Goal: Transaction & Acquisition: Purchase product/service

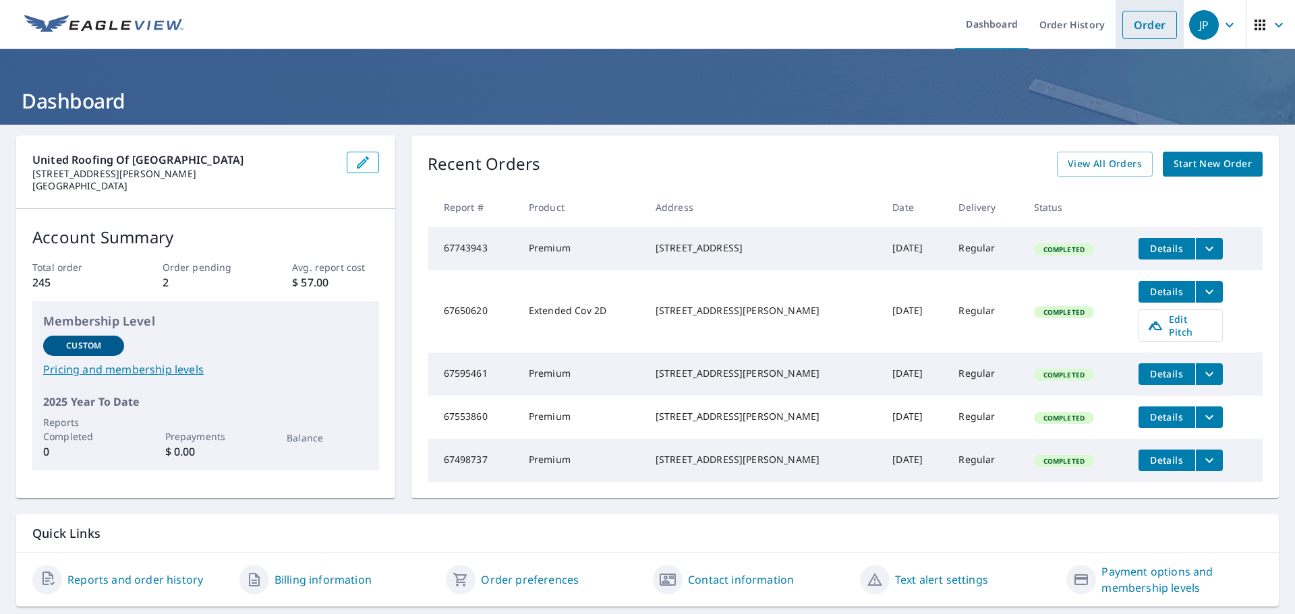
click at [1143, 32] on link "Order" at bounding box center [1149, 25] width 55 height 28
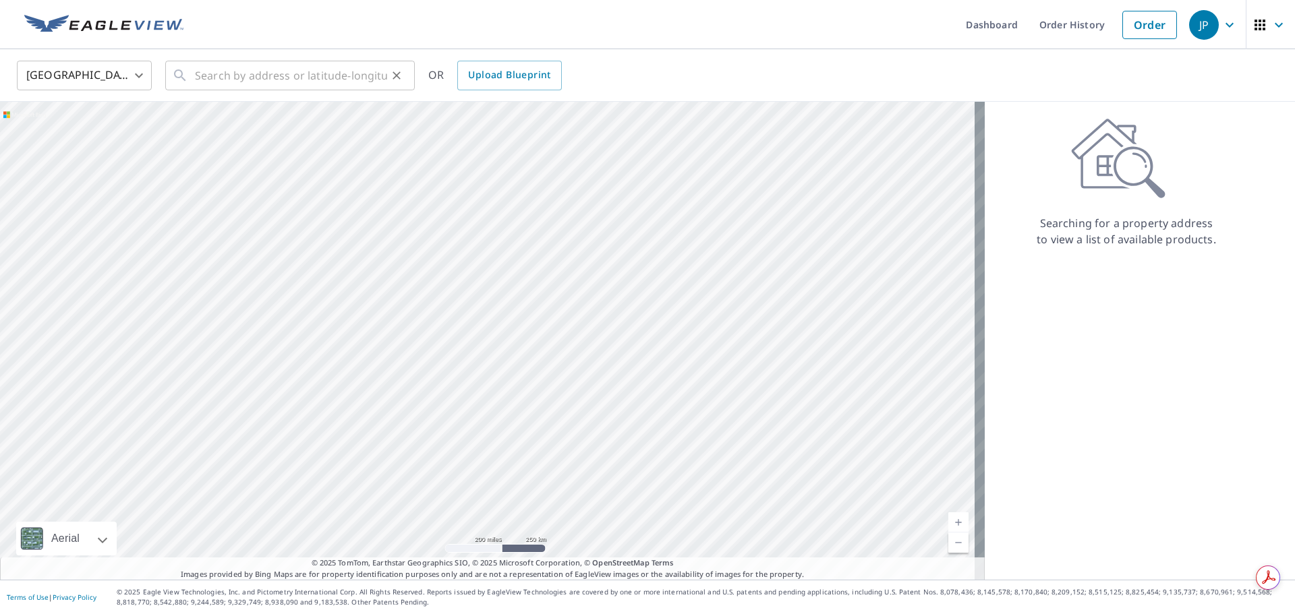
click at [187, 72] on icon at bounding box center [180, 75] width 16 height 16
drag, startPoint x: 187, startPoint y: 73, endPoint x: 235, endPoint y: 67, distance: 48.2
click at [235, 67] on input "text" at bounding box center [291, 76] width 192 height 38
paste input "[STREET_ADDRESS]"
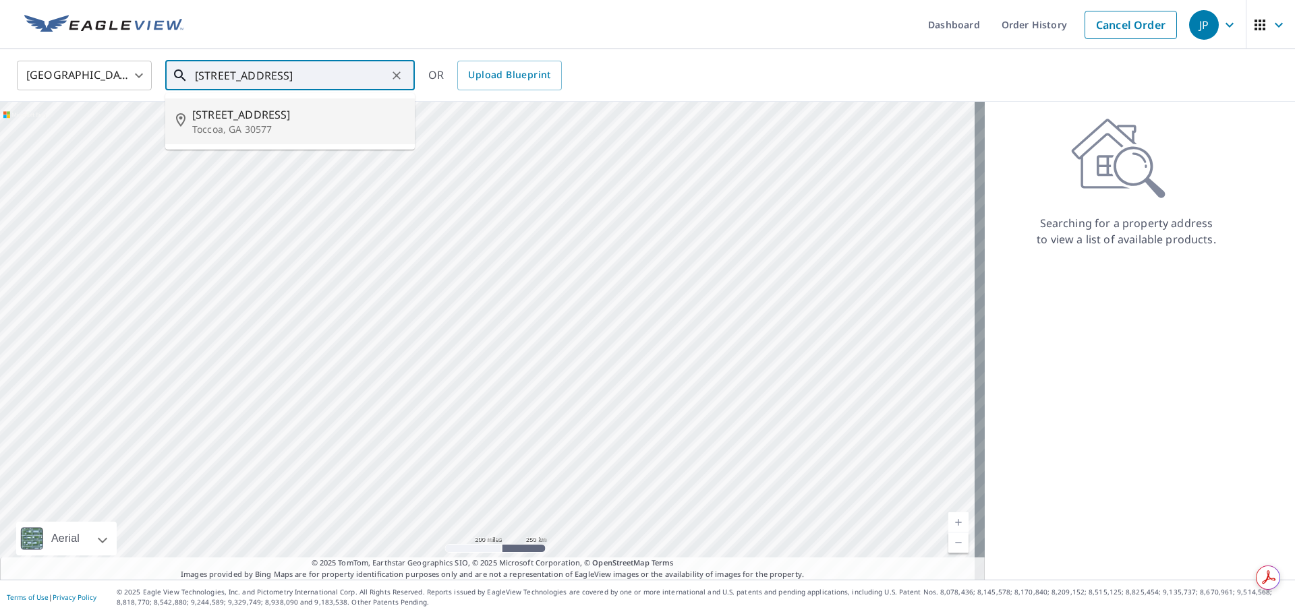
click at [252, 124] on p "Toccoa, GA 30577" at bounding box center [298, 129] width 212 height 13
type input "[STREET_ADDRESS]"
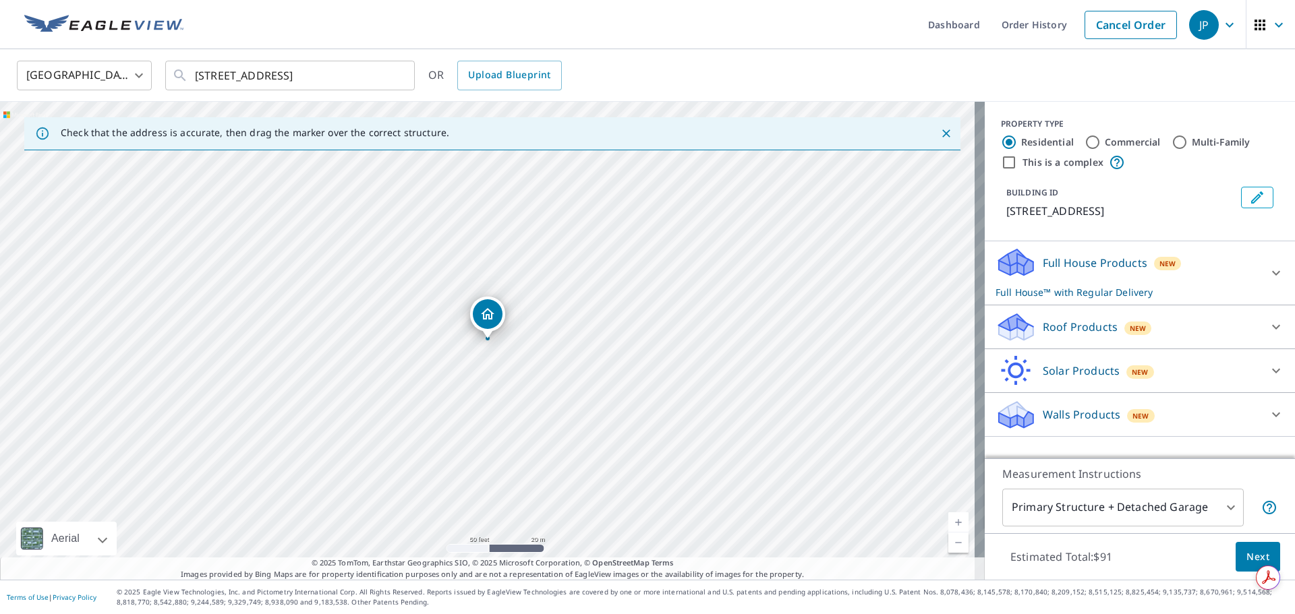
click at [1190, 333] on div "Roof Products New" at bounding box center [1128, 328] width 264 height 32
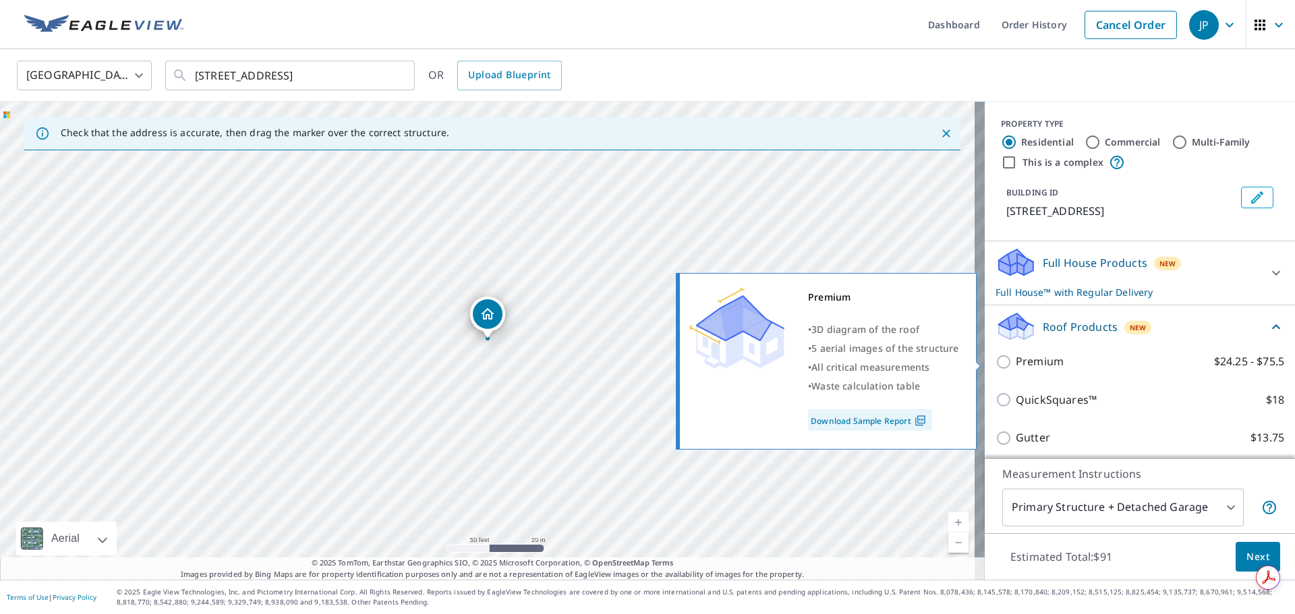
click at [999, 361] on input "Premium $24.25 - $75.5" at bounding box center [1006, 362] width 20 height 16
checkbox input "true"
checkbox input "false"
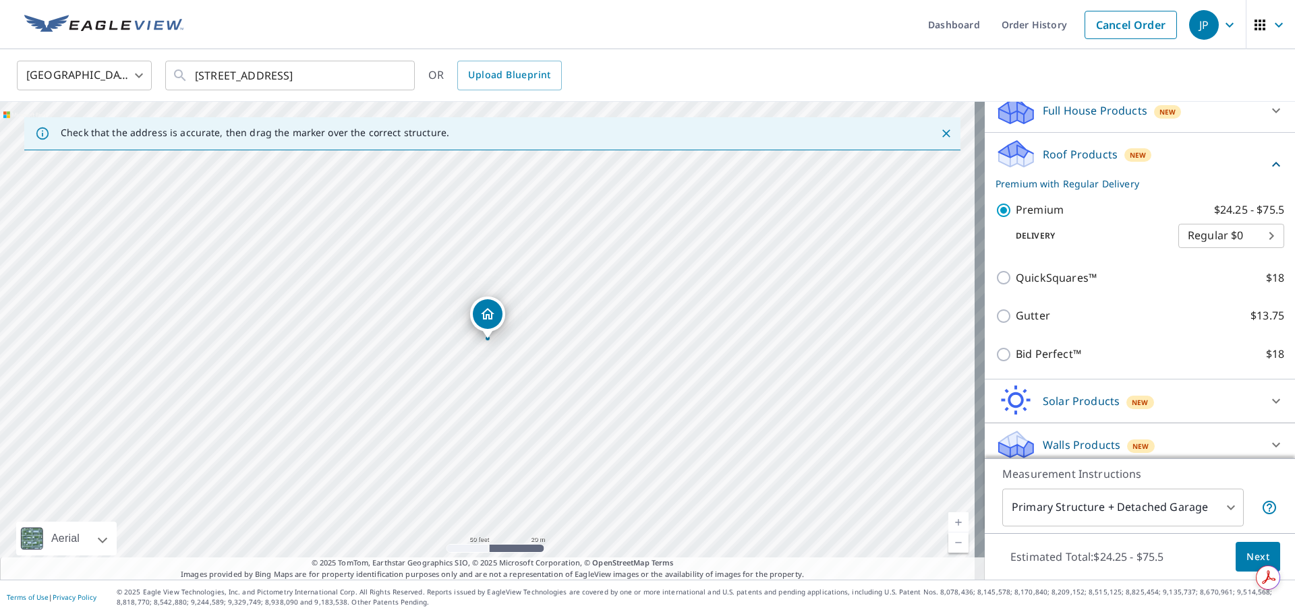
scroll to position [161, 0]
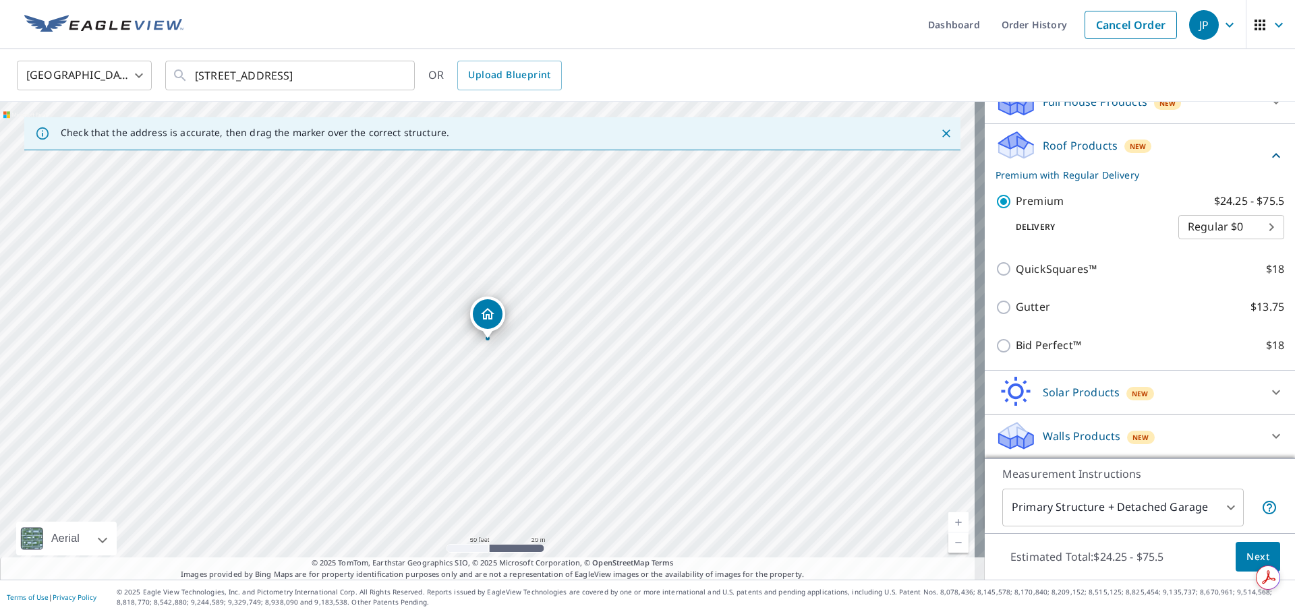
click at [1251, 555] on span "Next" at bounding box center [1258, 557] width 23 height 17
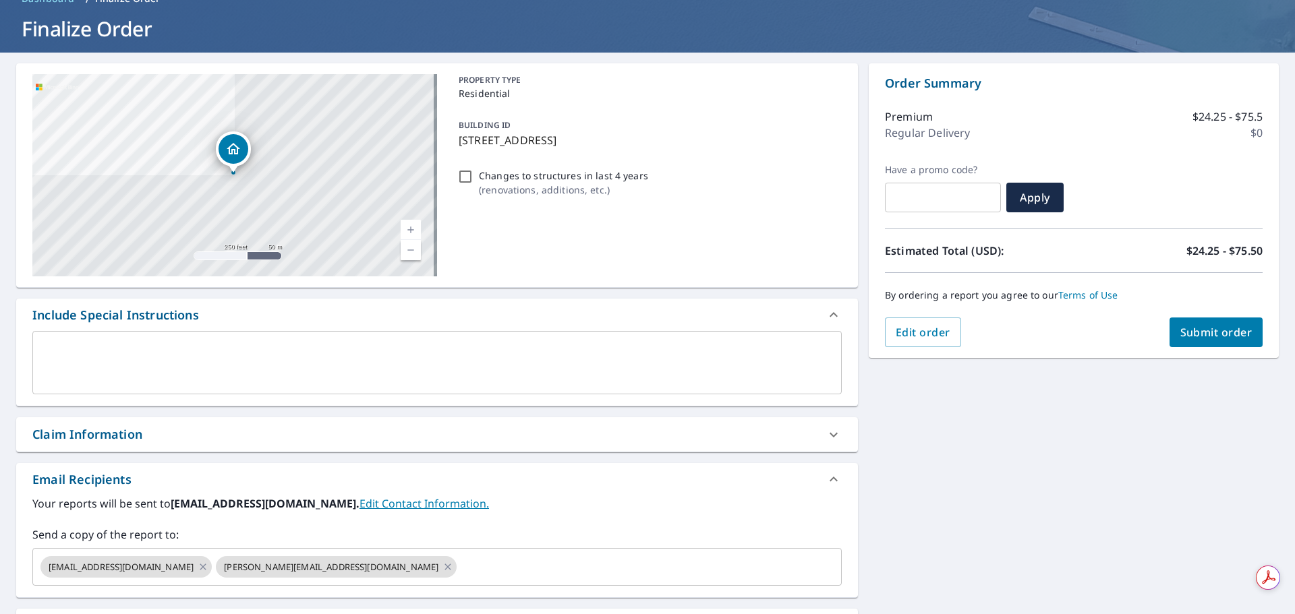
scroll to position [235, 0]
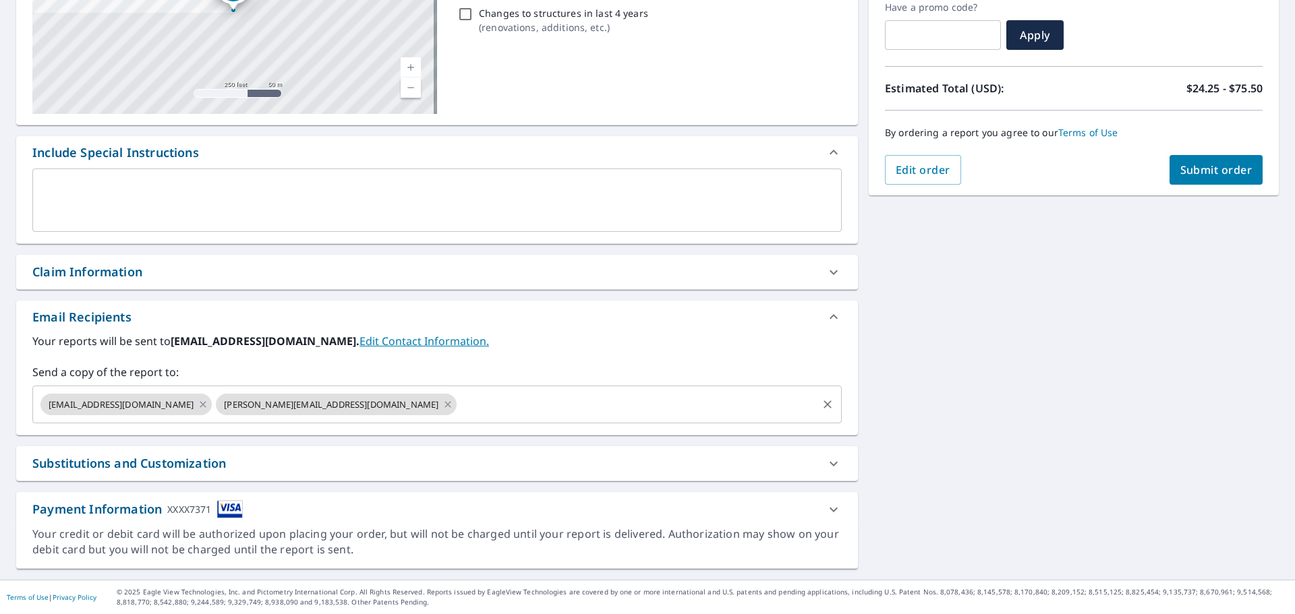
click at [459, 409] on input "text" at bounding box center [637, 405] width 357 height 26
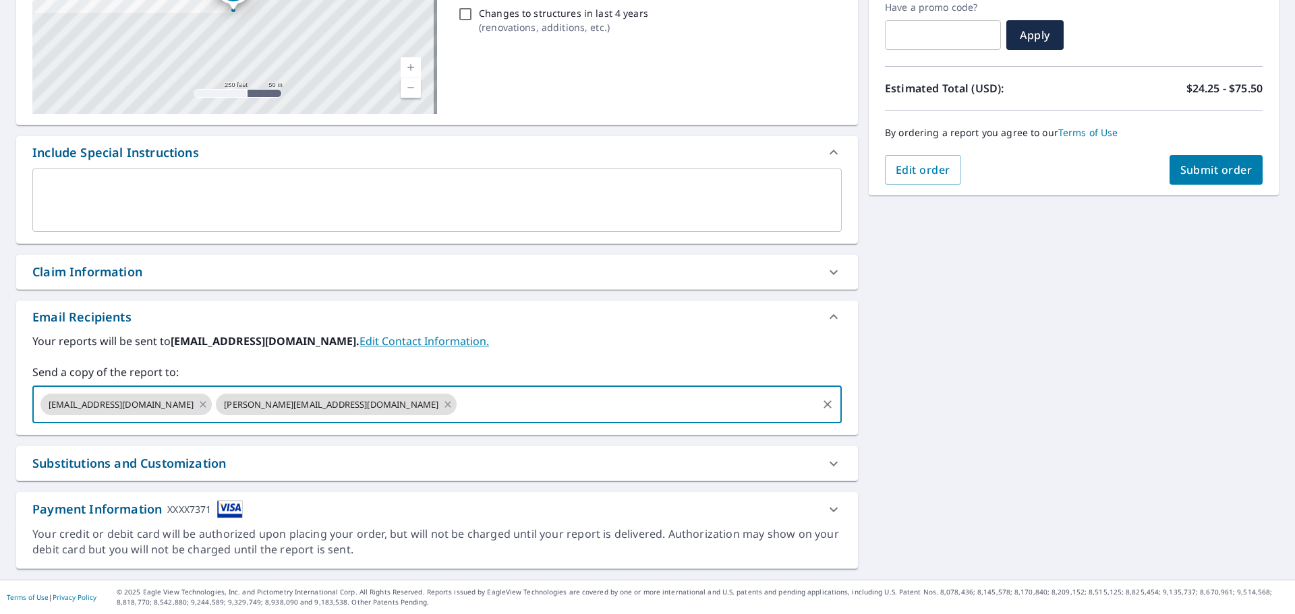
type input "[EMAIL_ADDRESS][DOMAIN_NAME]"
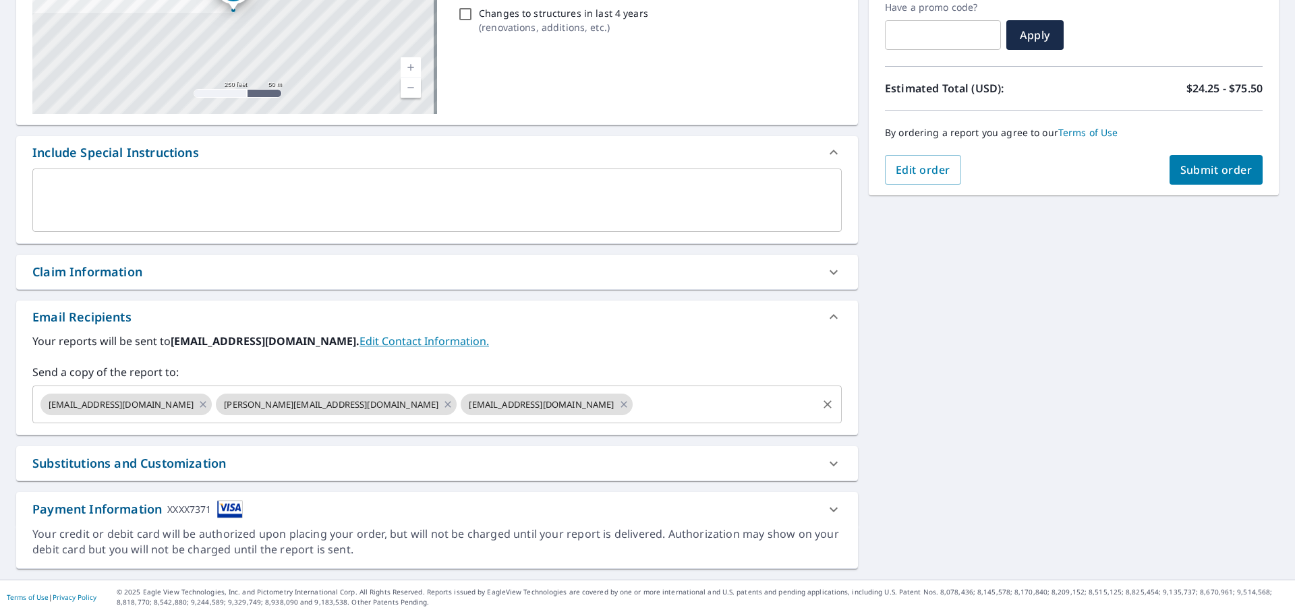
click at [635, 405] on input "text" at bounding box center [725, 405] width 181 height 26
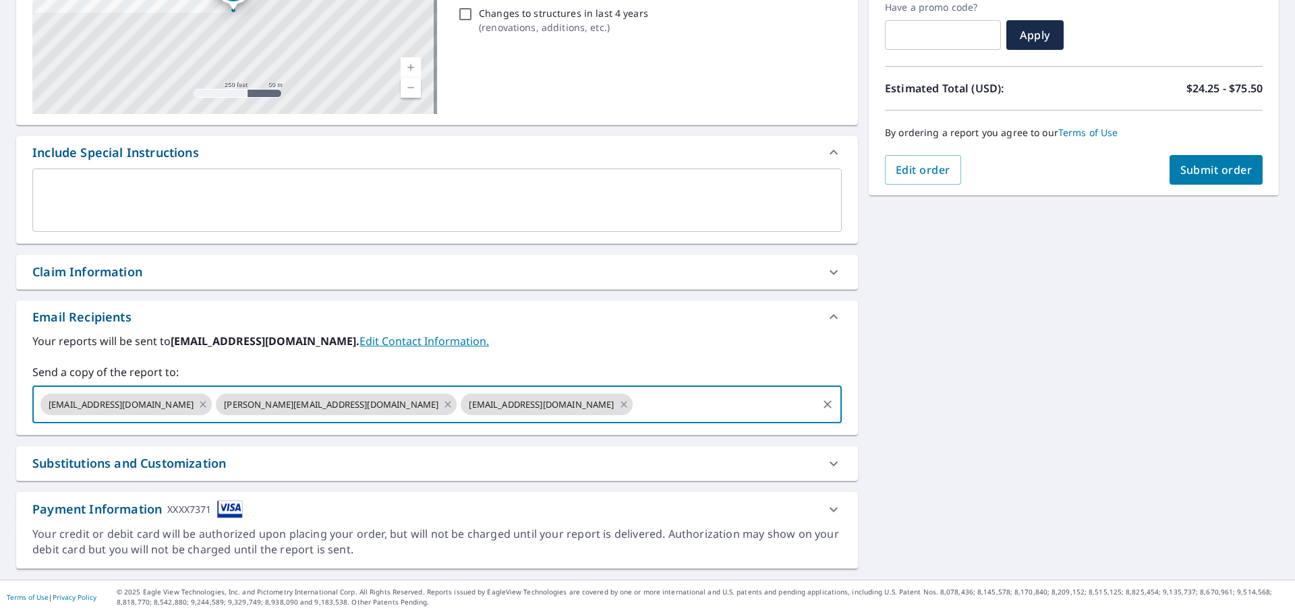
paste input "[EMAIL_ADDRESS][DOMAIN_NAME]"
type input "[EMAIL_ADDRESS][DOMAIN_NAME]"
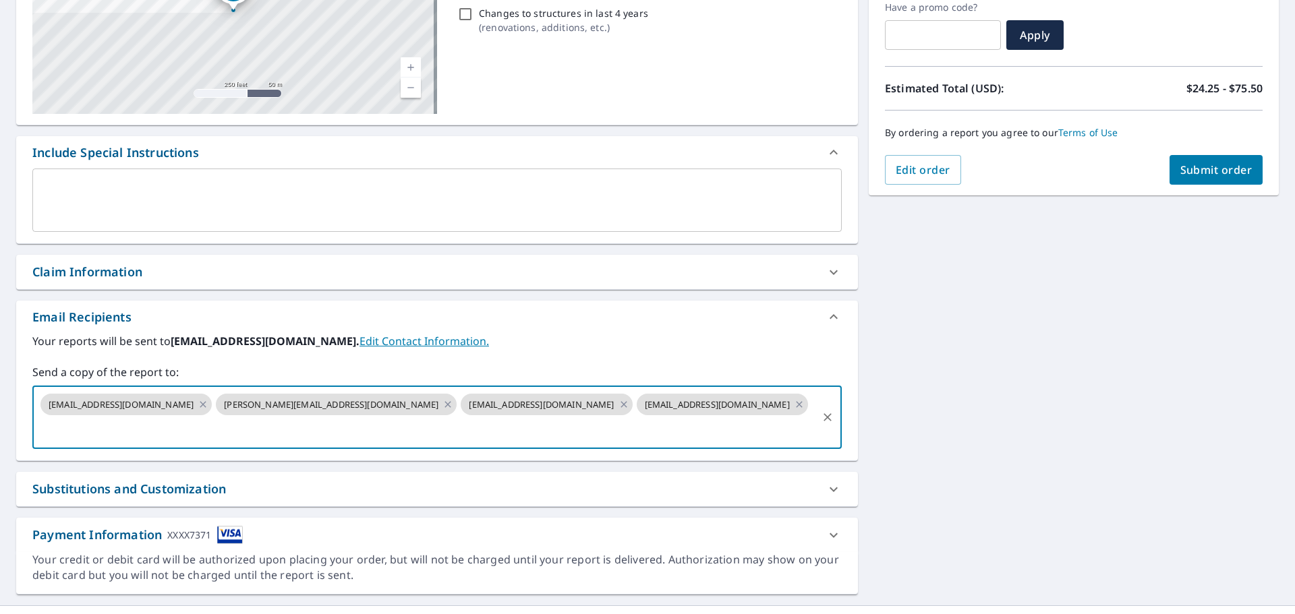
click at [1219, 177] on button "Submit order" at bounding box center [1217, 170] width 94 height 30
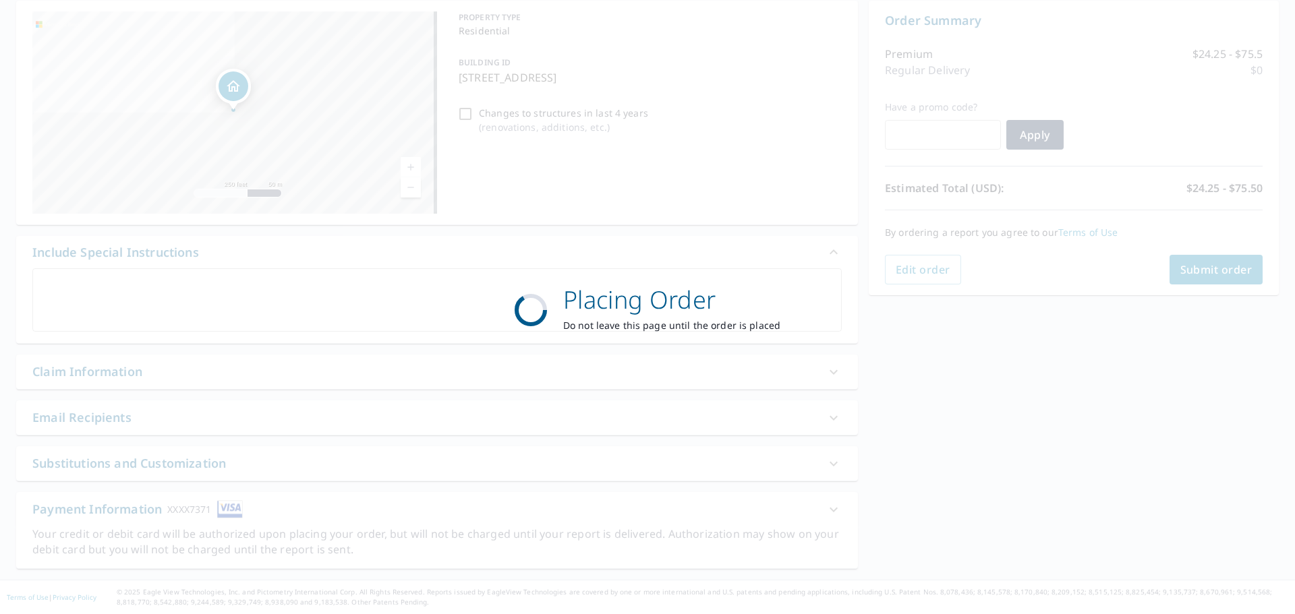
scroll to position [135, 0]
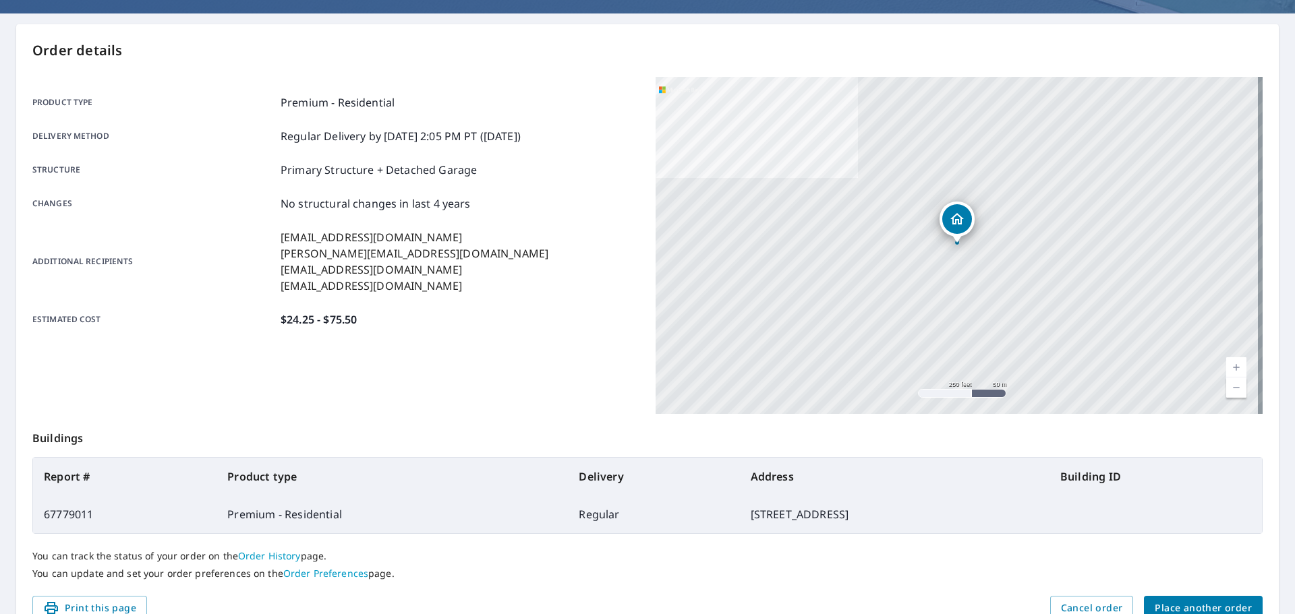
scroll to position [135, 0]
